Goal: Information Seeking & Learning: Compare options

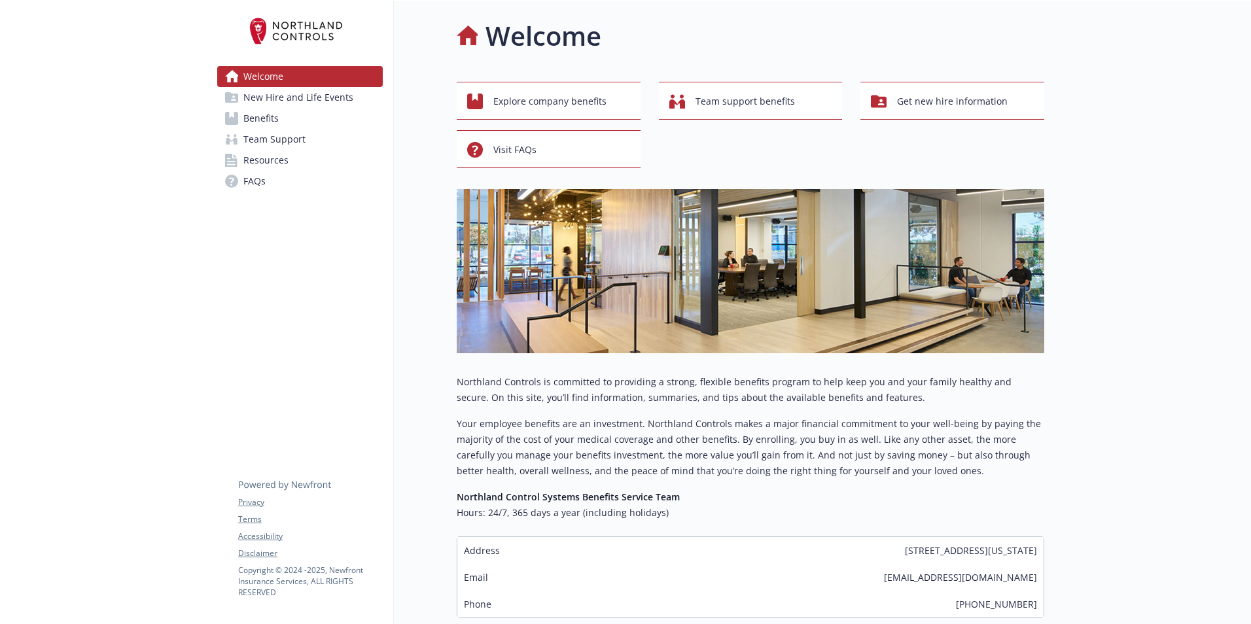
click at [273, 114] on span "Benefits" at bounding box center [260, 118] width 35 height 21
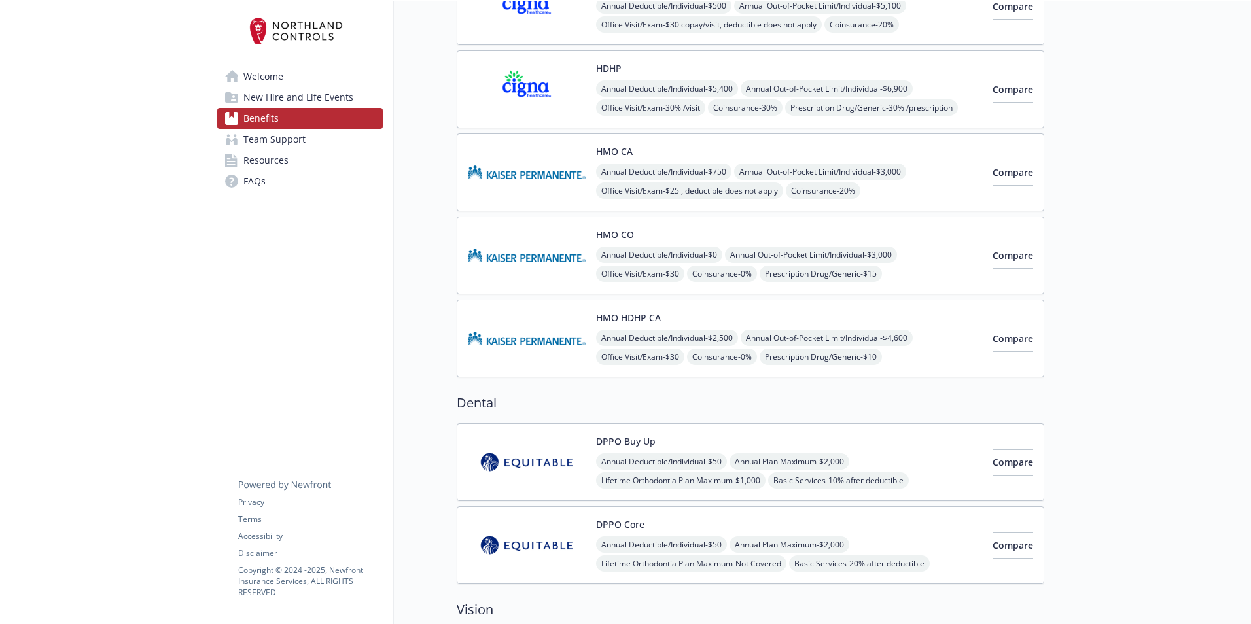
scroll to position [262, 0]
click at [1013, 336] on button "Compare" at bounding box center [1012, 338] width 41 height 26
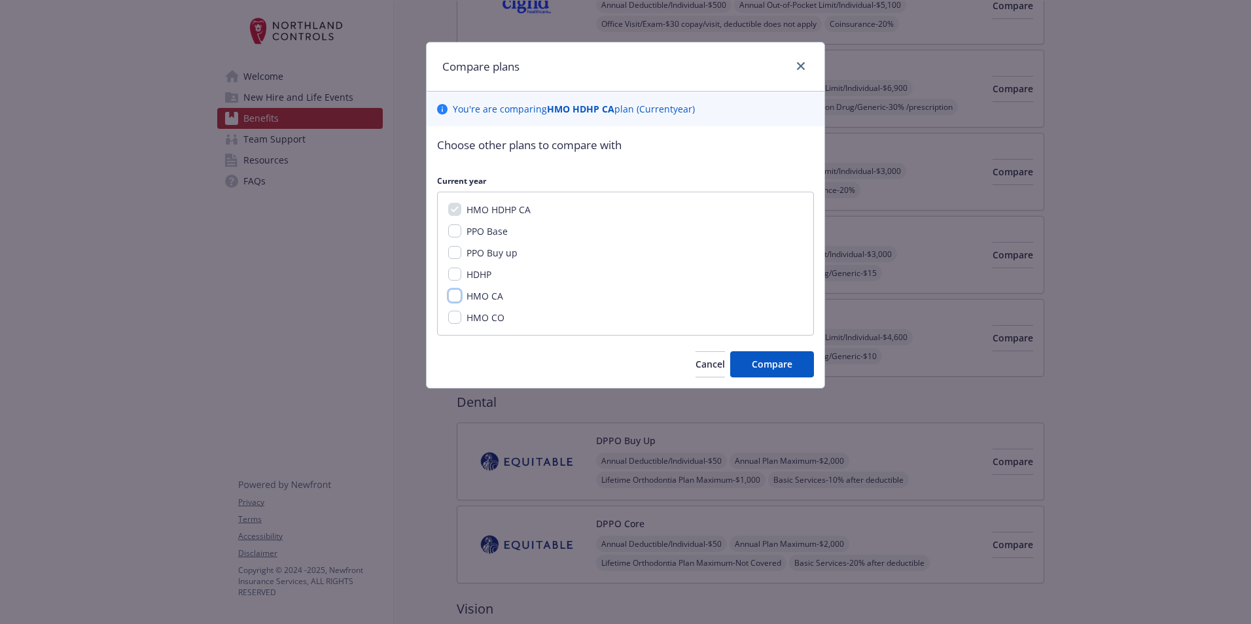
click at [452, 294] on input "HMO CA" at bounding box center [454, 295] width 13 height 13
checkbox input "true"
click at [757, 364] on span "Compare" at bounding box center [772, 364] width 41 height 12
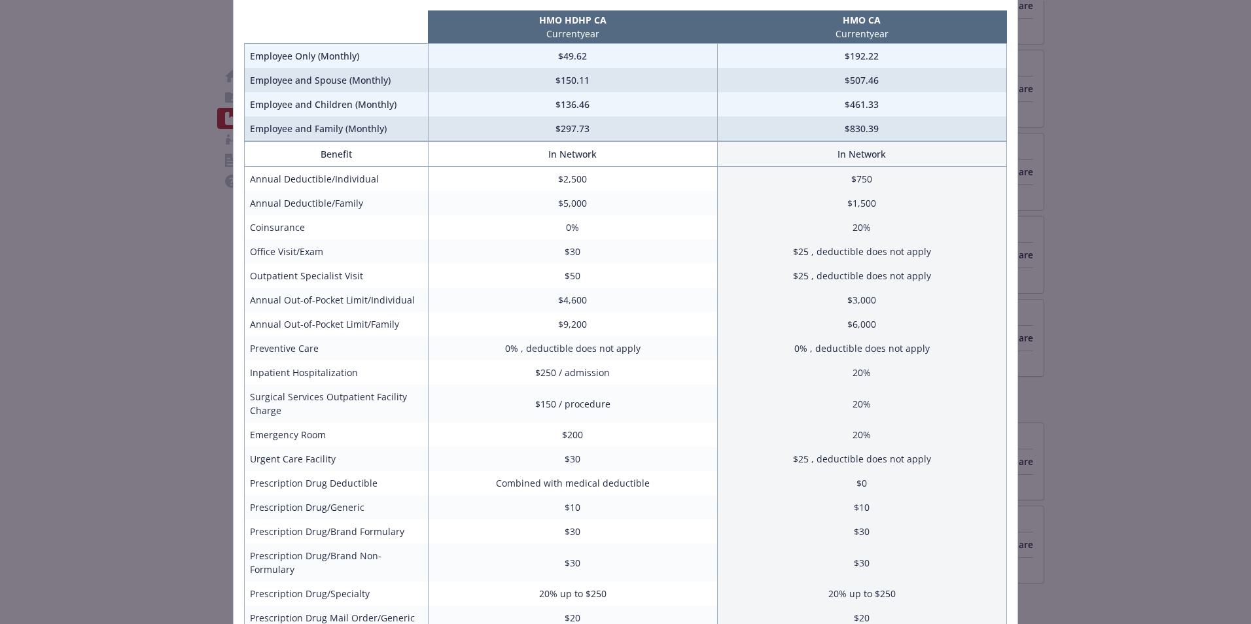
scroll to position [0, 0]
